Goal: Use online tool/utility: Use online tool/utility

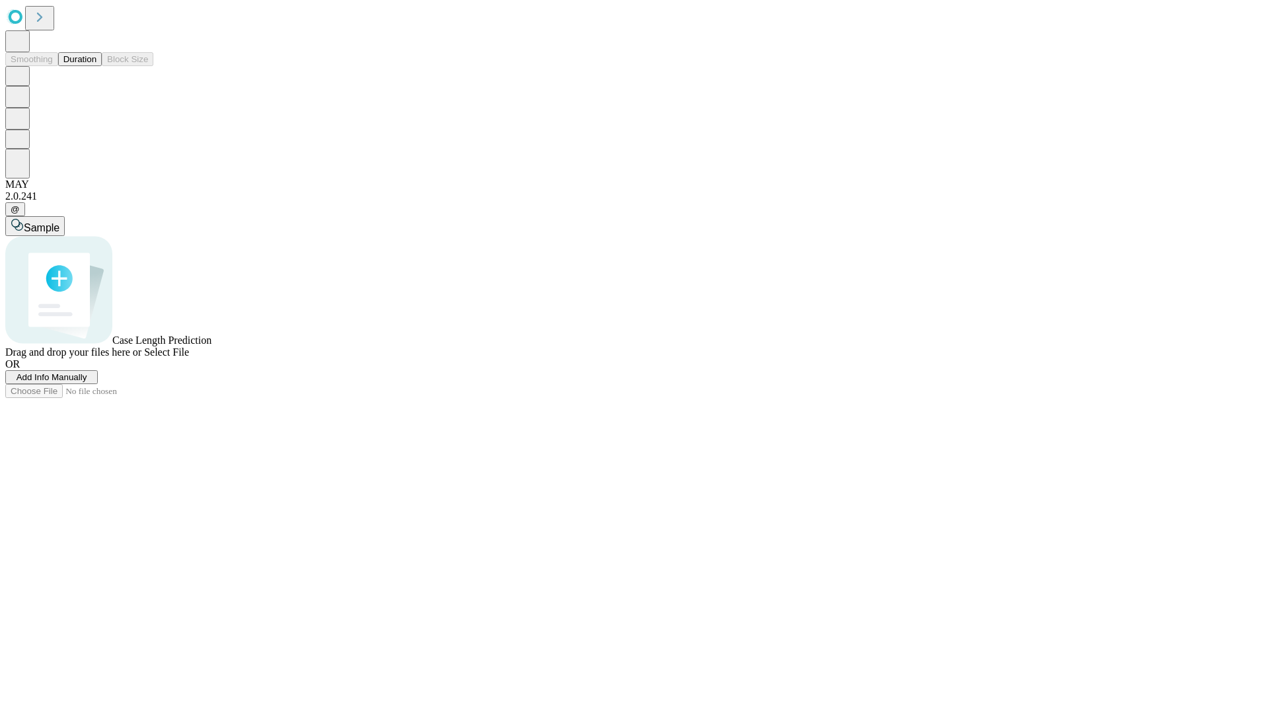
click at [96, 66] on button "Duration" at bounding box center [80, 59] width 44 height 14
click at [59, 222] on span "Sample" at bounding box center [42, 227] width 36 height 11
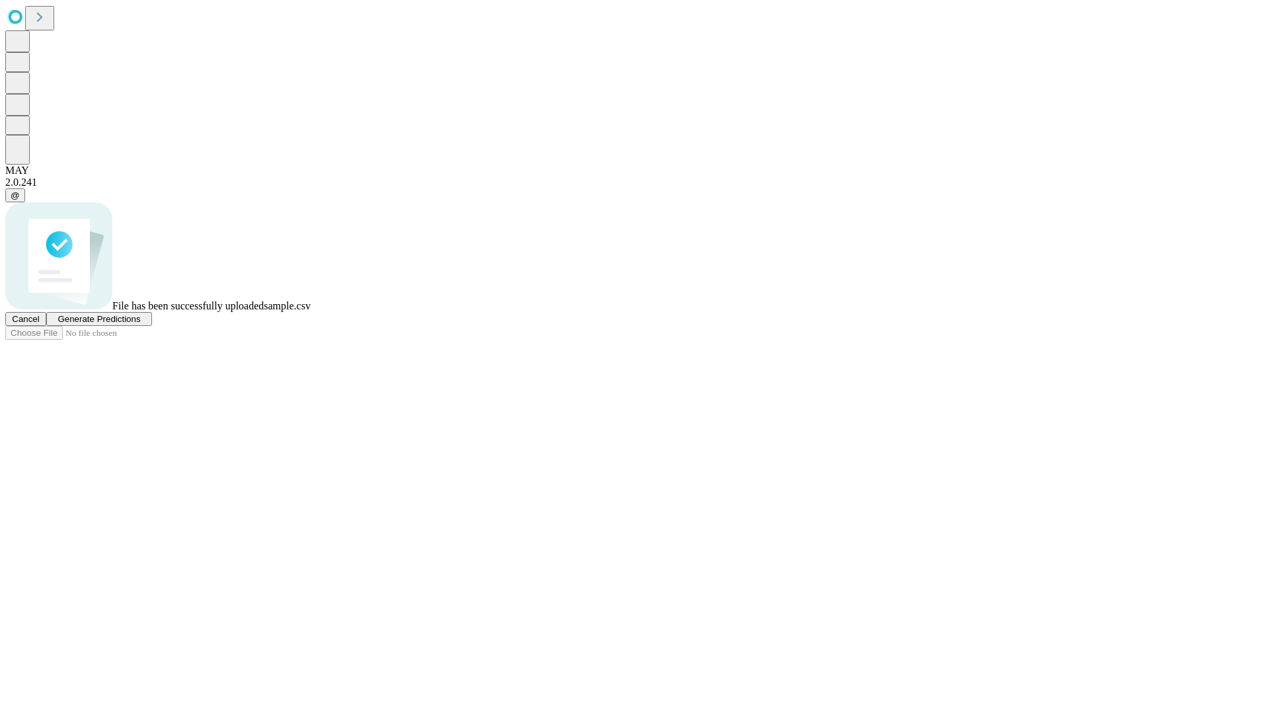
click at [140, 324] on span "Generate Predictions" at bounding box center [99, 319] width 83 height 10
